Goal: Task Accomplishment & Management: Complete application form

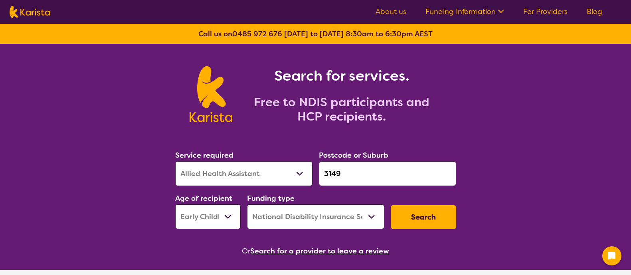
select select "Allied Health Assistant"
select select "EC"
select select "NDIS"
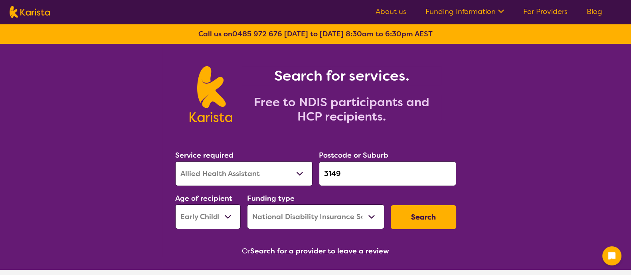
click at [610, 251] on icon at bounding box center [612, 256] width 10 height 10
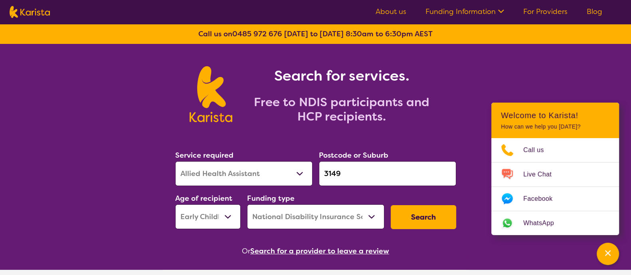
click at [430, 211] on button "Search" at bounding box center [422, 217] width 65 height 24
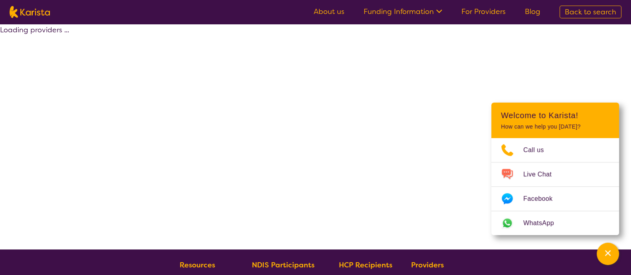
select select "by_score"
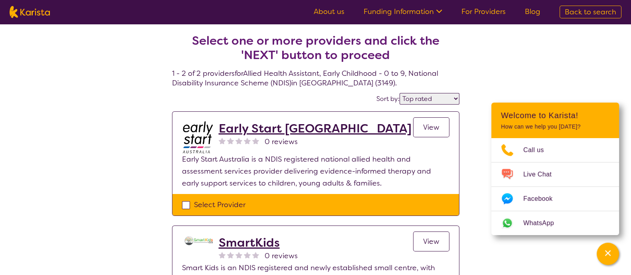
click at [191, 210] on div "Select Provider" at bounding box center [315, 205] width 286 height 22
click at [185, 205] on div "Select Provider" at bounding box center [315, 205] width 267 height 12
checkbox input "true"
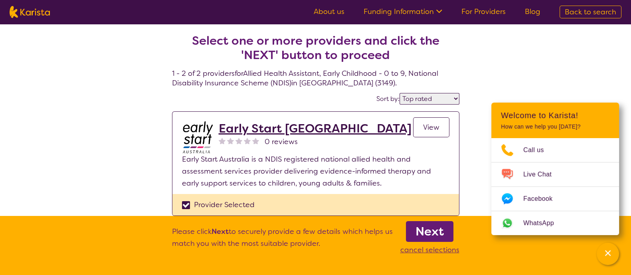
click at [418, 228] on b "Next" at bounding box center [429, 231] width 28 height 16
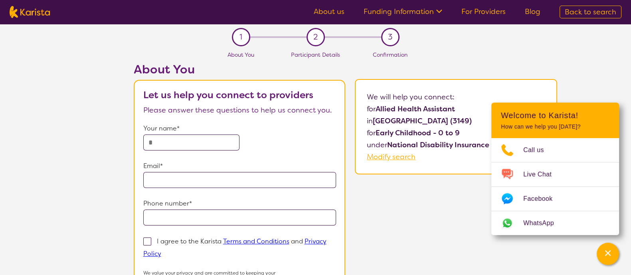
click at [204, 145] on input "text" at bounding box center [191, 142] width 97 height 16
type input "****"
click at [292, 176] on input "email" at bounding box center [239, 180] width 193 height 16
type input "**********"
click at [307, 222] on input "tel" at bounding box center [239, 217] width 193 height 16
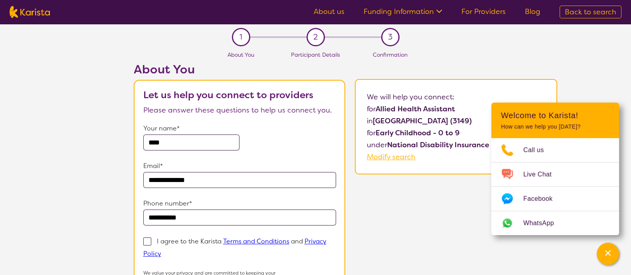
type input "**********"
click at [146, 234] on form "**********" at bounding box center [239, 213] width 193 height 183
click at [152, 239] on label "I agree to the Karista Terms and Conditions and Privacy Policy" at bounding box center [234, 247] width 183 height 22
click at [161, 250] on input "I agree to the Karista Terms and Conditions and Privacy Policy" at bounding box center [163, 252] width 5 height 5
checkbox input "true"
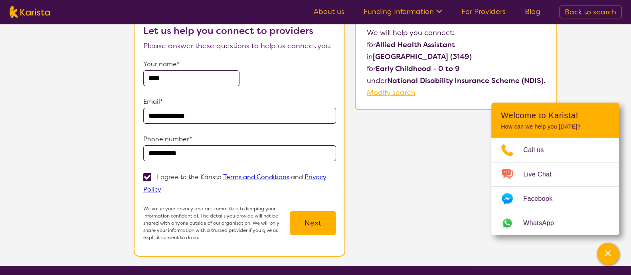
scroll to position [80, 0]
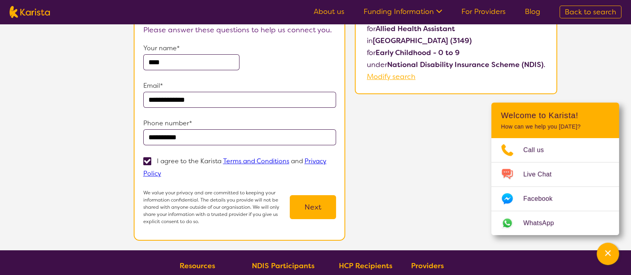
click at [331, 192] on div "We value your privacy and are committed to keeping your information confidentia…" at bounding box center [239, 207] width 193 height 36
click at [324, 203] on button "Next" at bounding box center [313, 207] width 46 height 24
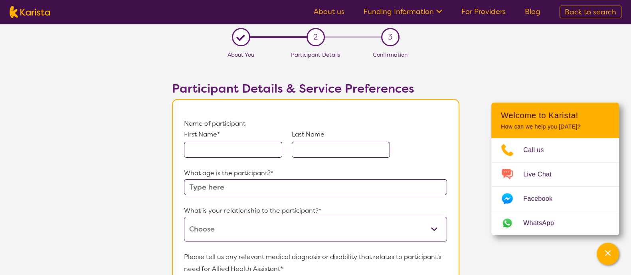
click at [248, 145] on input "text" at bounding box center [233, 150] width 98 height 16
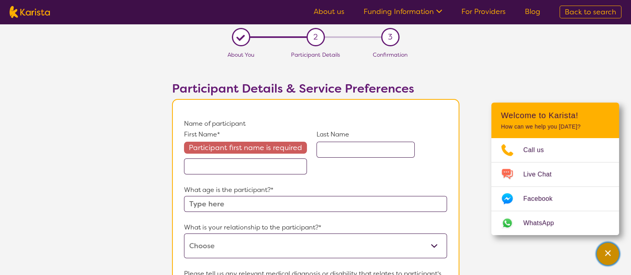
click at [610, 250] on icon "Channel Menu" at bounding box center [608, 253] width 6 height 6
